Goal: Check status: Check status

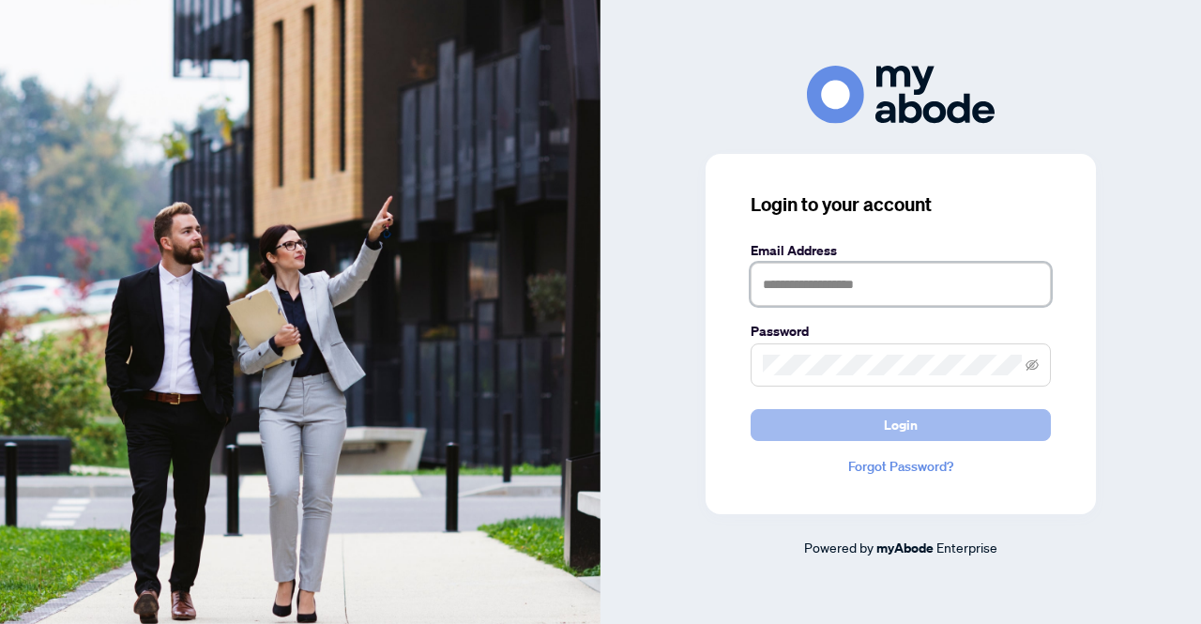
type input "**********"
click at [891, 427] on span "Login" at bounding box center [901, 425] width 34 height 30
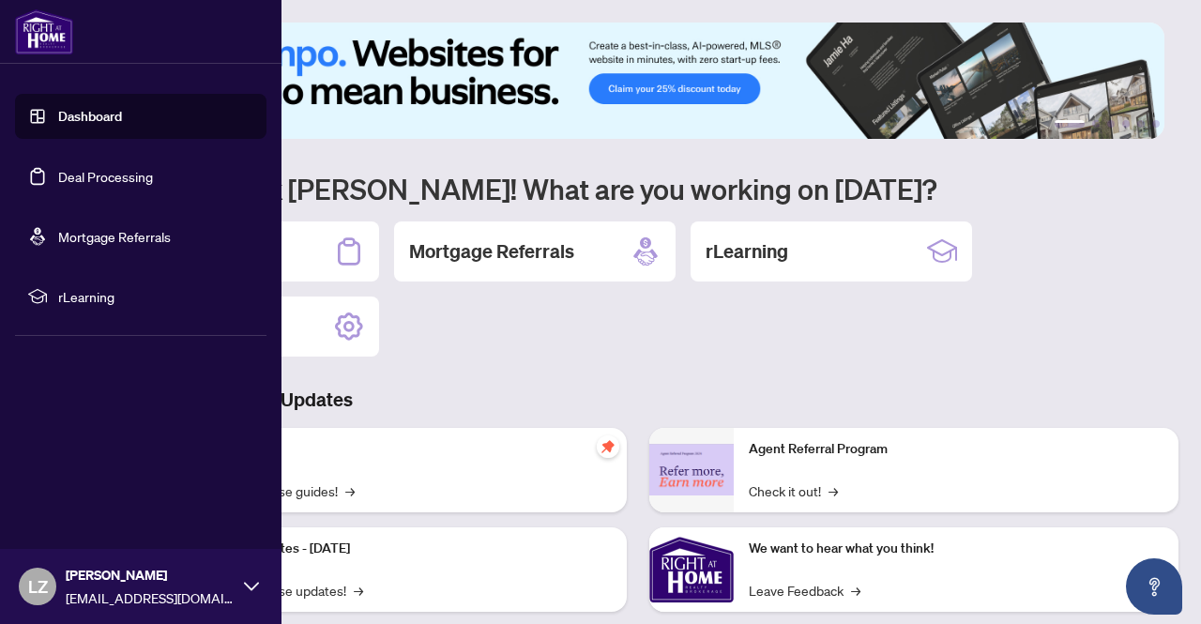
click at [96, 120] on link "Dashboard" at bounding box center [90, 116] width 64 height 17
click at [97, 119] on link "Dashboard" at bounding box center [90, 116] width 64 height 17
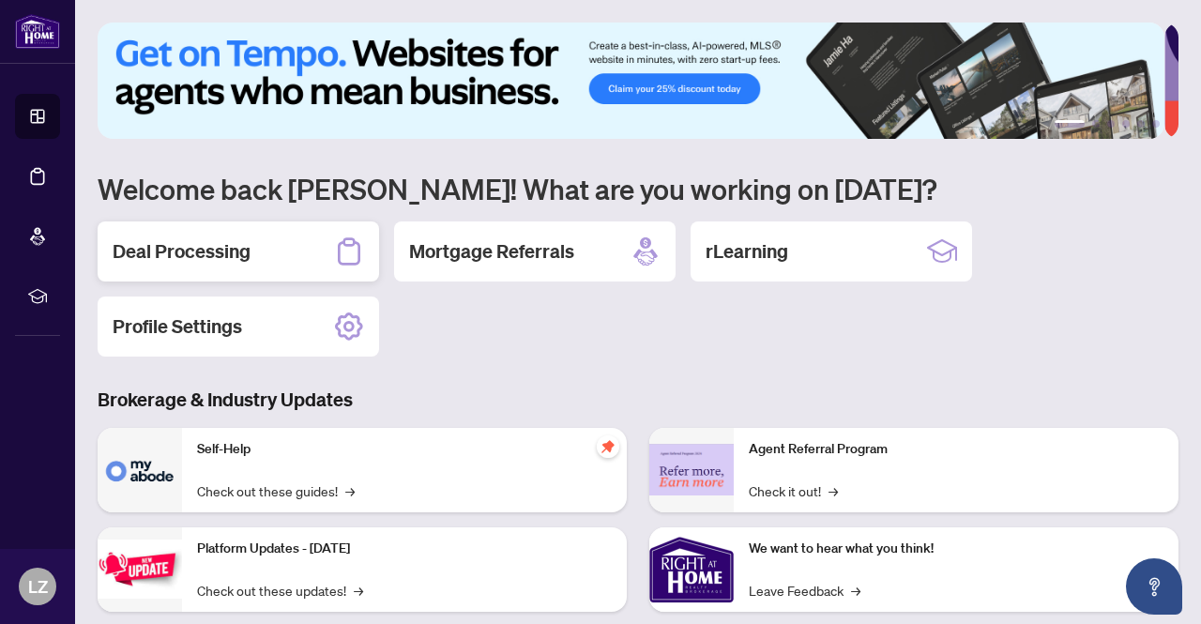
click at [212, 250] on h2 "Deal Processing" at bounding box center [182, 251] width 138 height 26
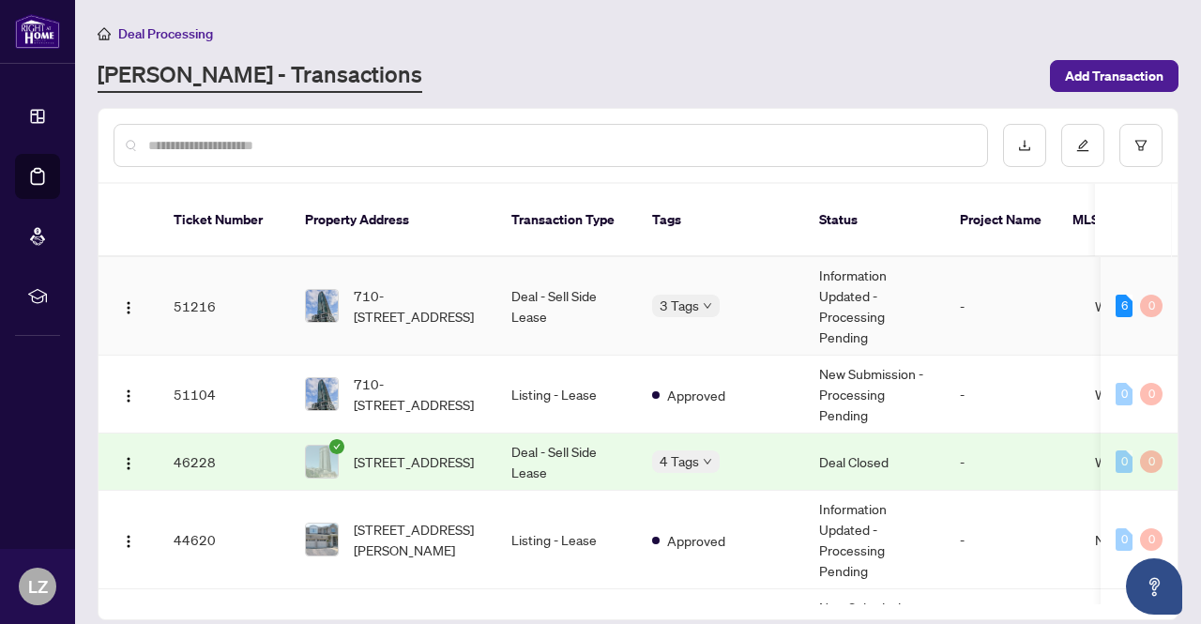
click at [854, 308] on td "Information Updated - Processing Pending" at bounding box center [874, 306] width 141 height 98
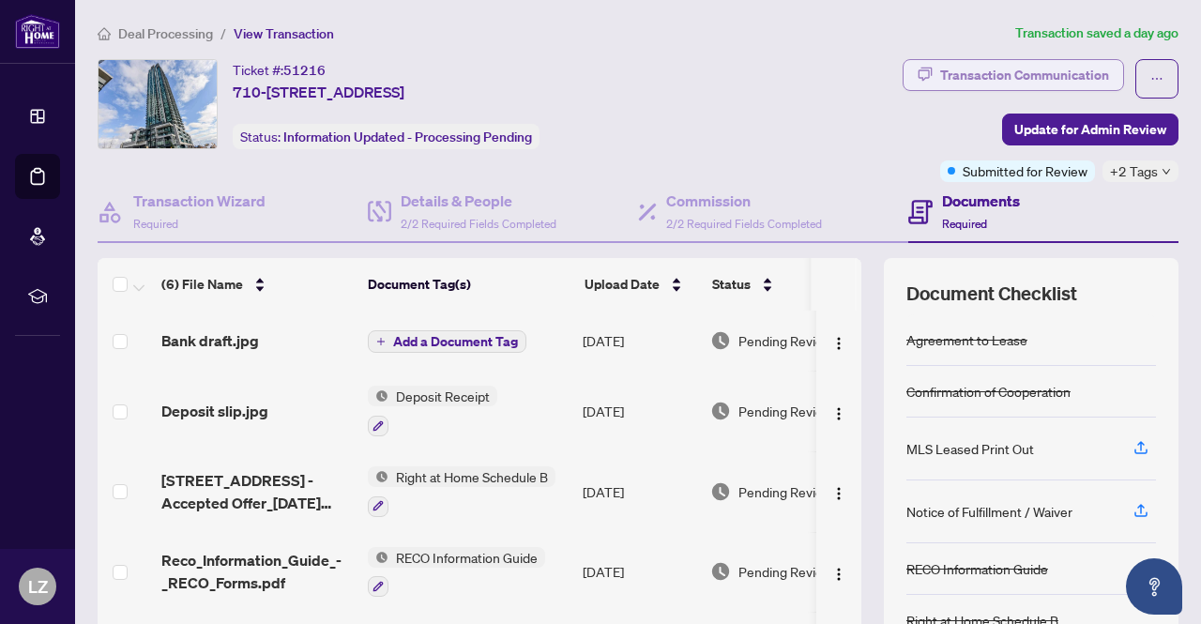
click at [983, 67] on div "Transaction Communication" at bounding box center [1024, 75] width 169 height 30
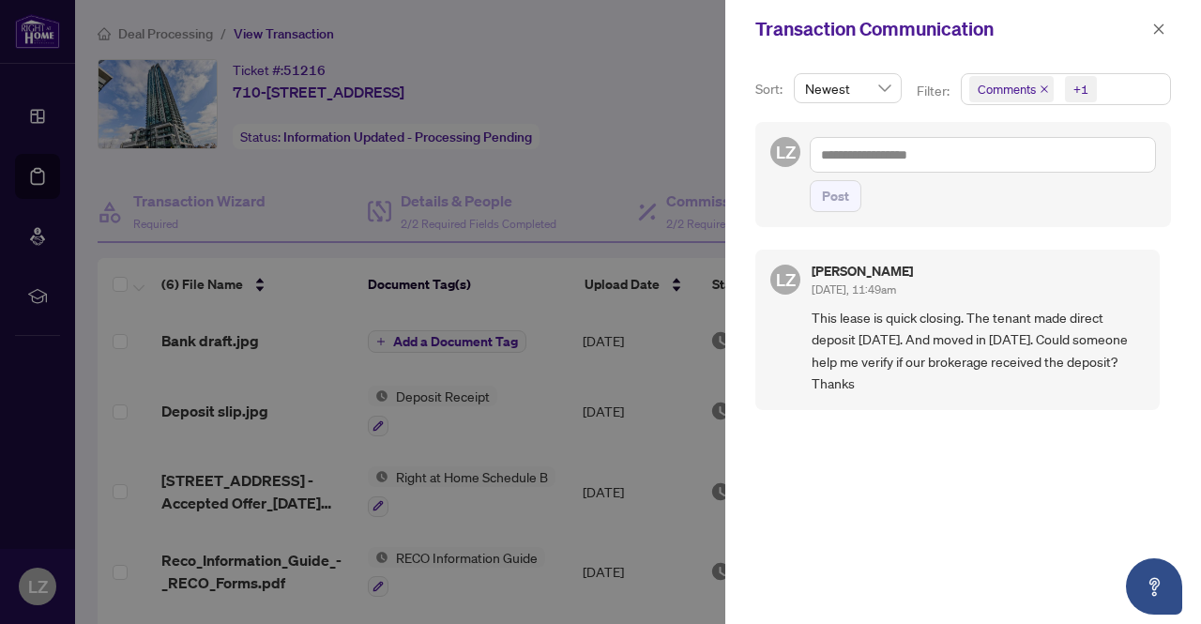
drag, startPoint x: 814, startPoint y: 318, endPoint x: 954, endPoint y: 382, distance: 153.6
click at [954, 382] on span "This lease is quick closing. The tenant made direct deposit [DATE]. And moved i…" at bounding box center [977, 351] width 333 height 88
copy span "This lease is quick closing. The tenant made direct deposit [DATE]. And moved i…"
click at [607, 148] on div at bounding box center [600, 312] width 1201 height 624
click at [607, 147] on div at bounding box center [600, 312] width 1201 height 624
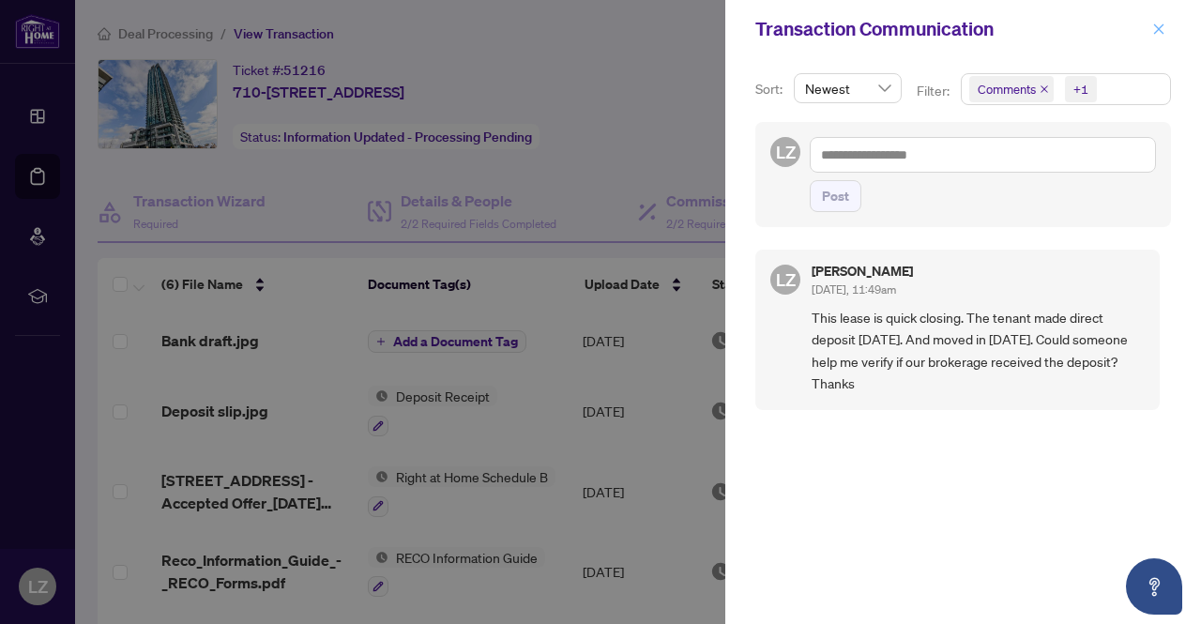
click at [1157, 26] on icon "close" at bounding box center [1158, 29] width 13 height 13
